Goal: Information Seeking & Learning: Learn about a topic

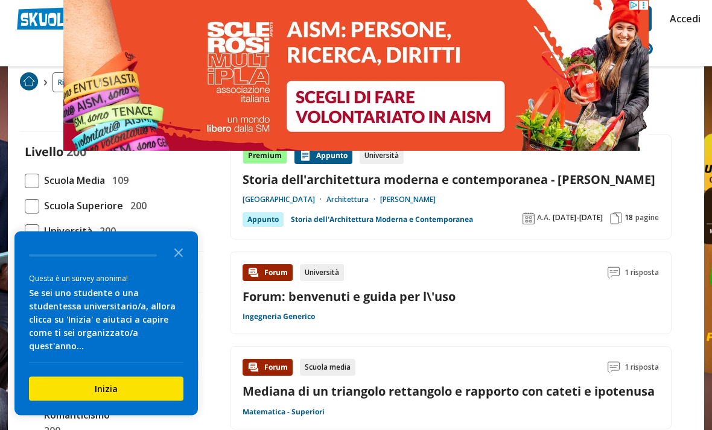
scroll to position [62, 0]
click at [186, 264] on icon "Close the survey" at bounding box center [178, 252] width 24 height 24
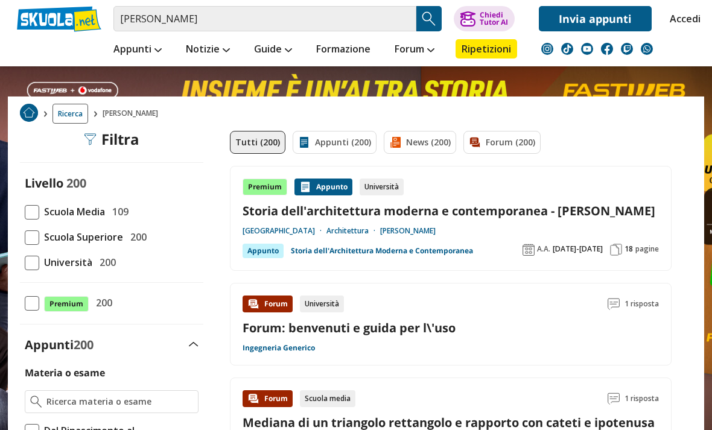
scroll to position [30, 0]
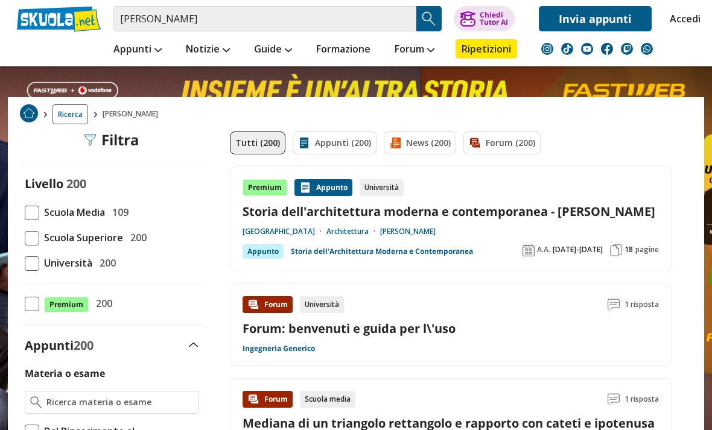
click at [37, 256] on span at bounding box center [32, 263] width 14 height 14
click at [25, 263] on input "Università 200" at bounding box center [25, 263] width 0 height 0
checkbox input "true"
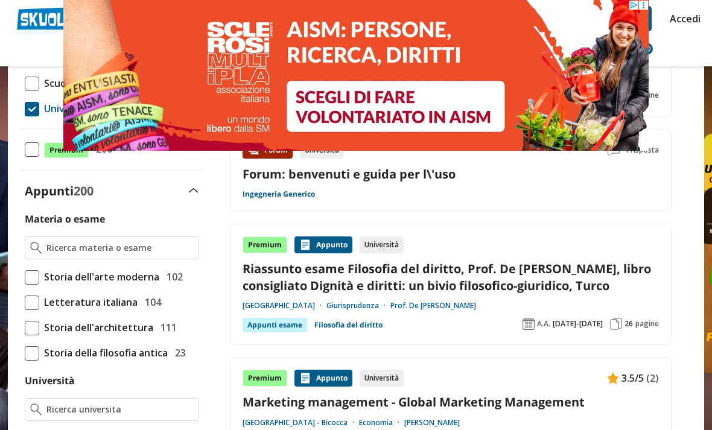
scroll to position [184, 0]
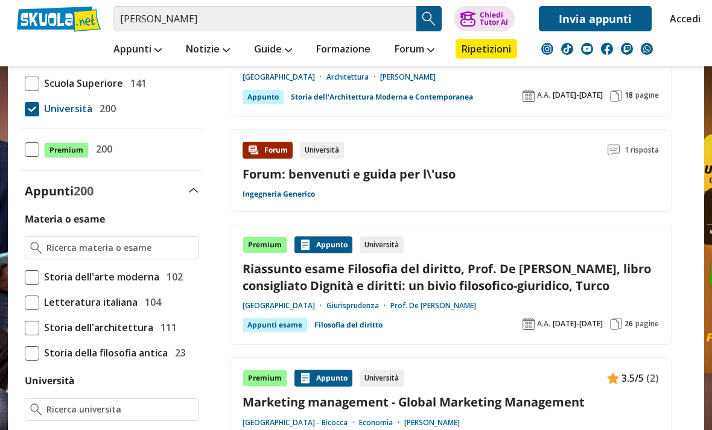
click at [35, 282] on span at bounding box center [32, 277] width 14 height 14
click at [25, 277] on input "Storia dell'arte moderna 102" at bounding box center [25, 277] width 0 height 0
checkbox input "true"
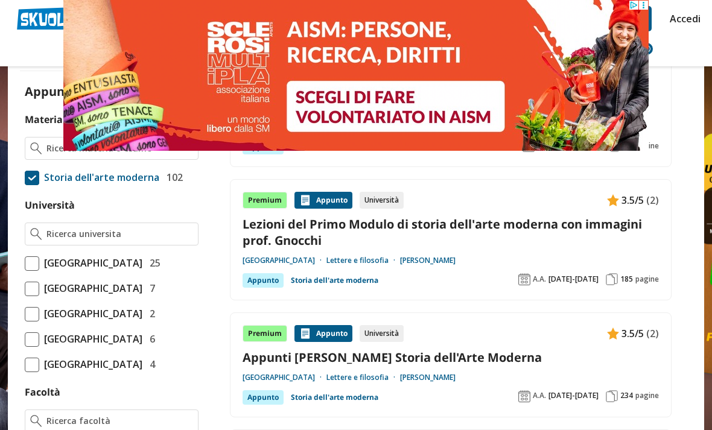
scroll to position [289, 0]
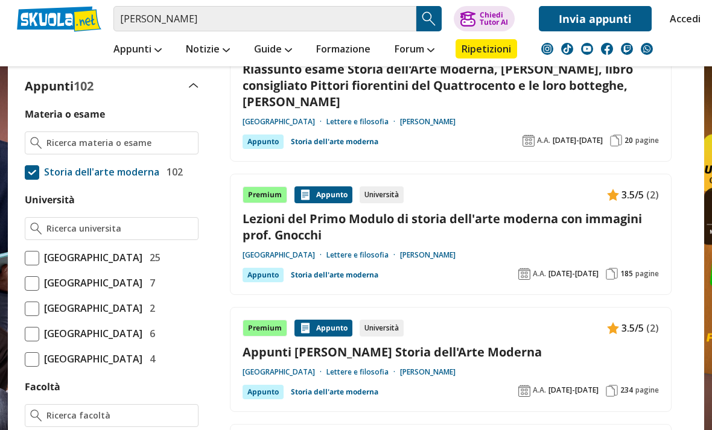
click at [34, 257] on span at bounding box center [32, 258] width 14 height 14
click at [25, 258] on input "Università degli Studi di Firenze 25" at bounding box center [25, 258] width 0 height 0
checkbox input "true"
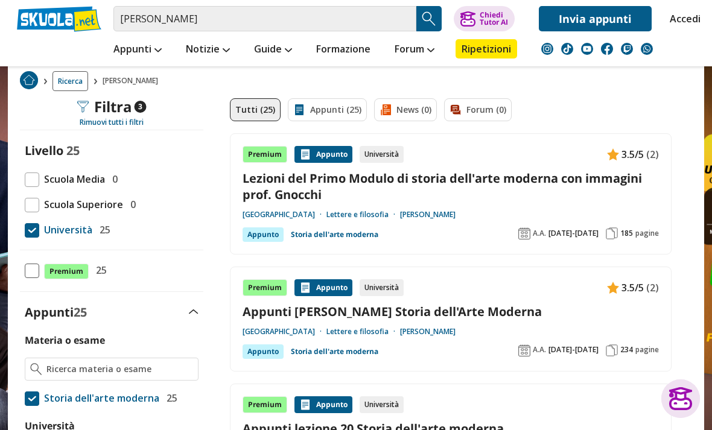
scroll to position [60, 0]
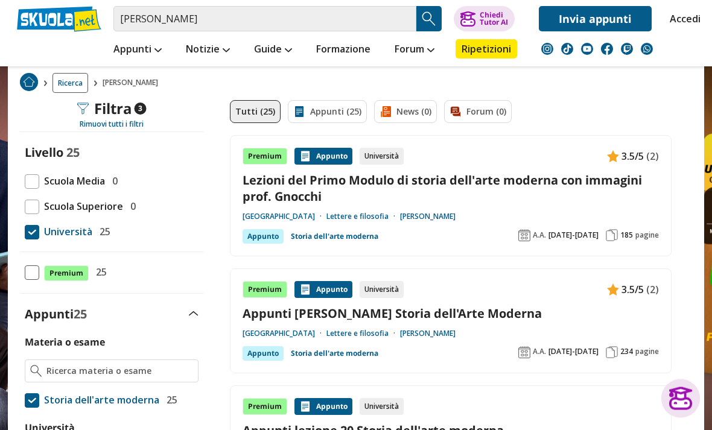
click at [591, 184] on link "Lezioni del Primo Modulo di storia dell'arte moderna con immagini prof. Gnocchi" at bounding box center [450, 189] width 416 height 33
